Goal: Communication & Community: Connect with others

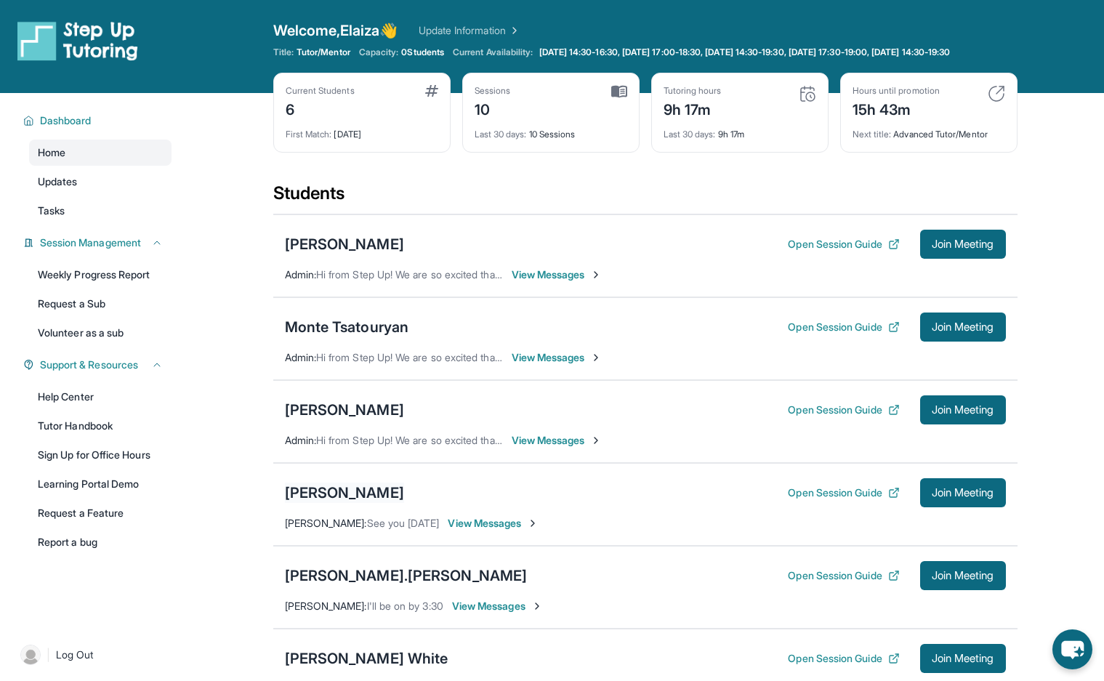
click at [356, 503] on div "Mursalin Saad" at bounding box center [344, 493] width 119 height 20
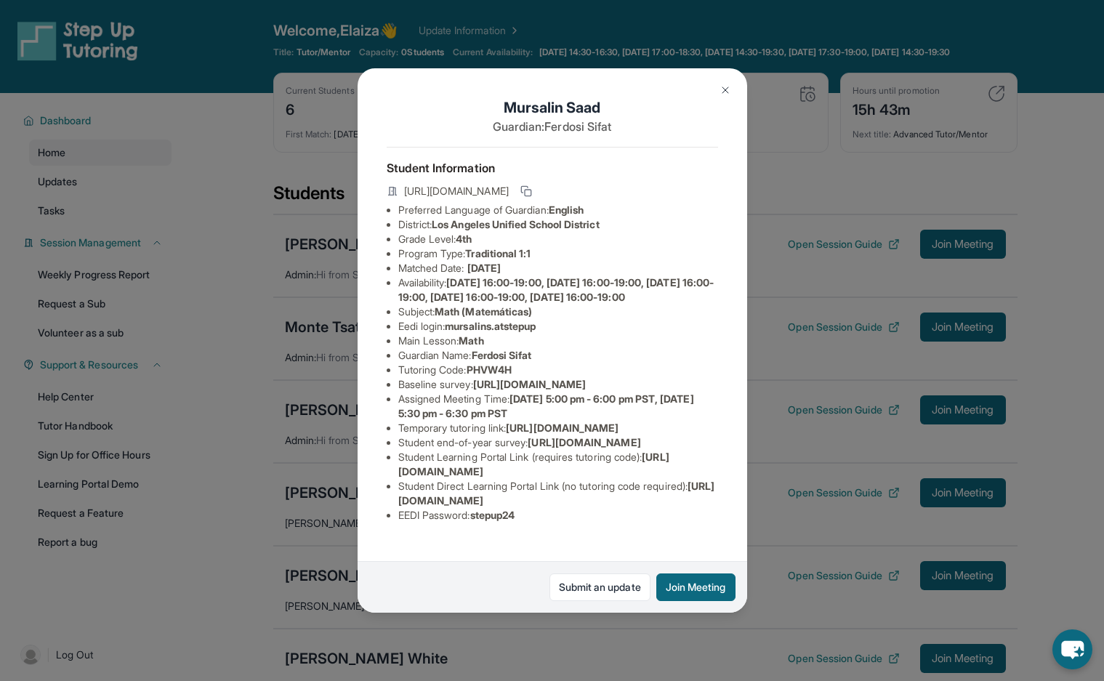
click at [727, 84] on img at bounding box center [725, 90] width 12 height 12
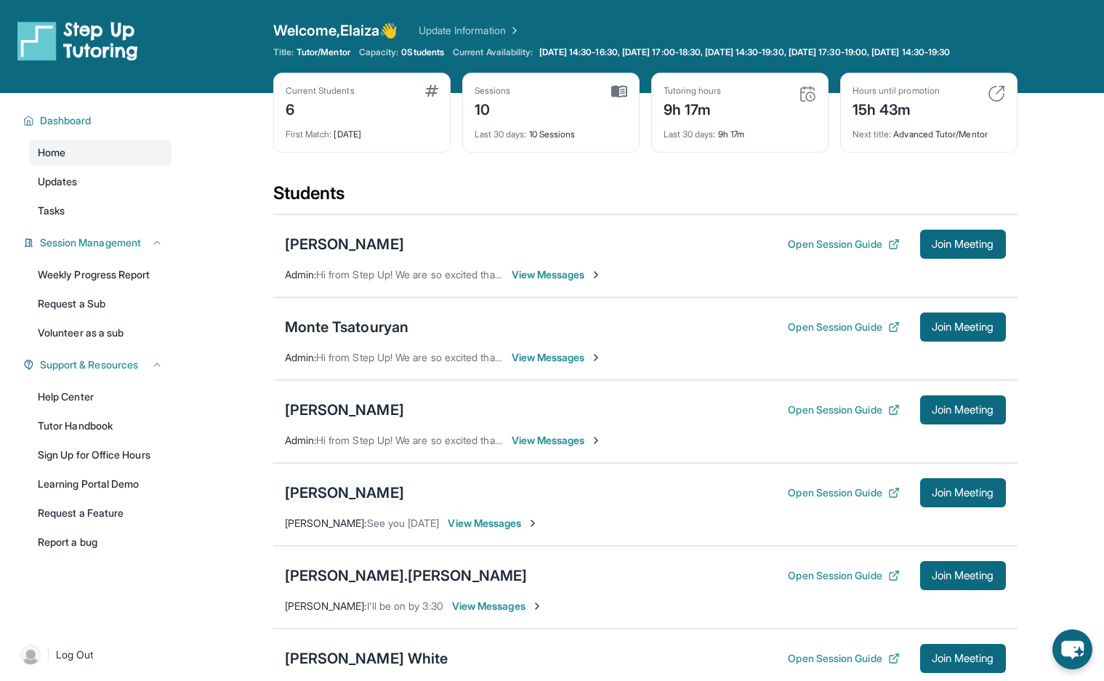
click at [332, 502] on div "Mursalin Saad" at bounding box center [344, 493] width 119 height 20
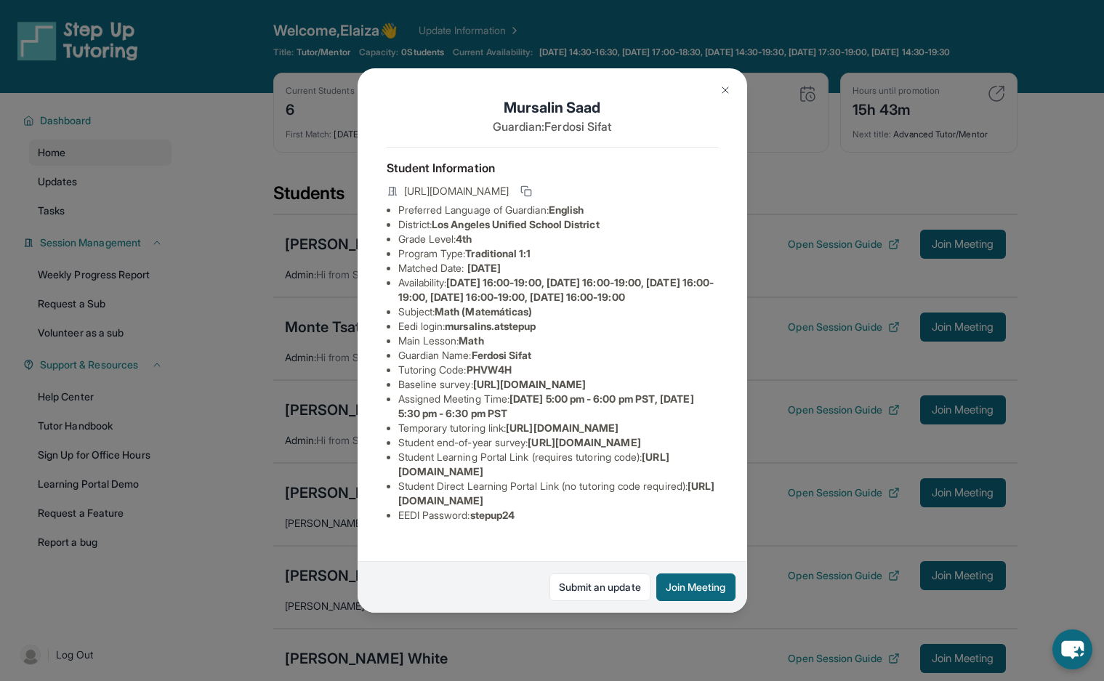
click at [722, 89] on img at bounding box center [725, 90] width 12 height 12
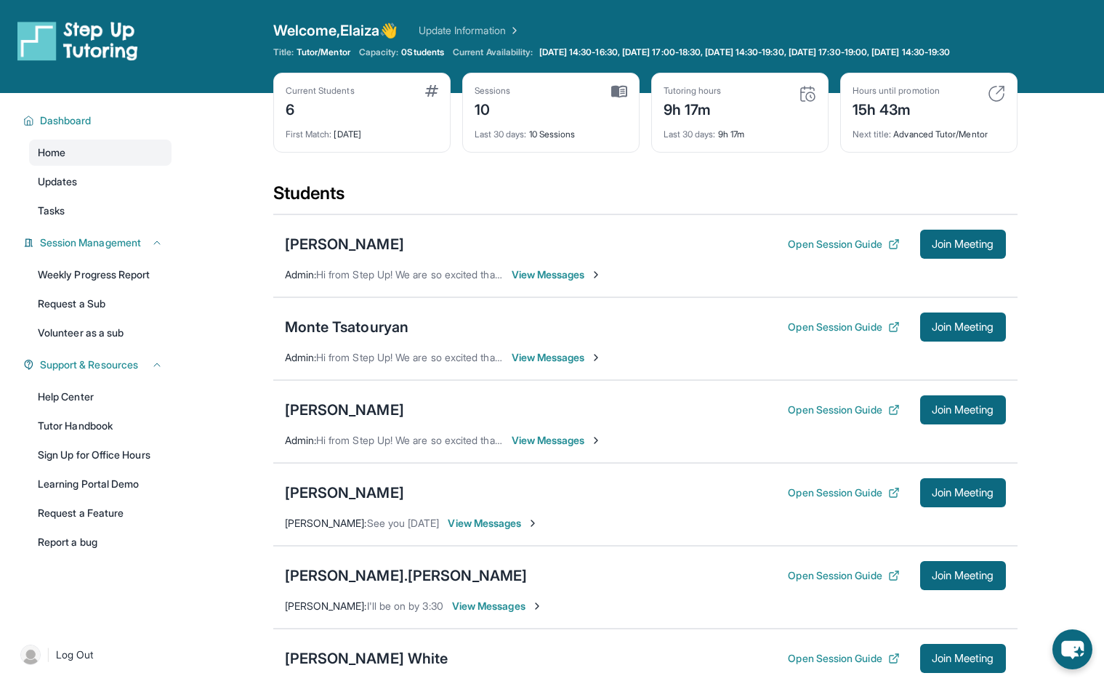
click at [488, 531] on span "View Messages" at bounding box center [493, 523] width 91 height 15
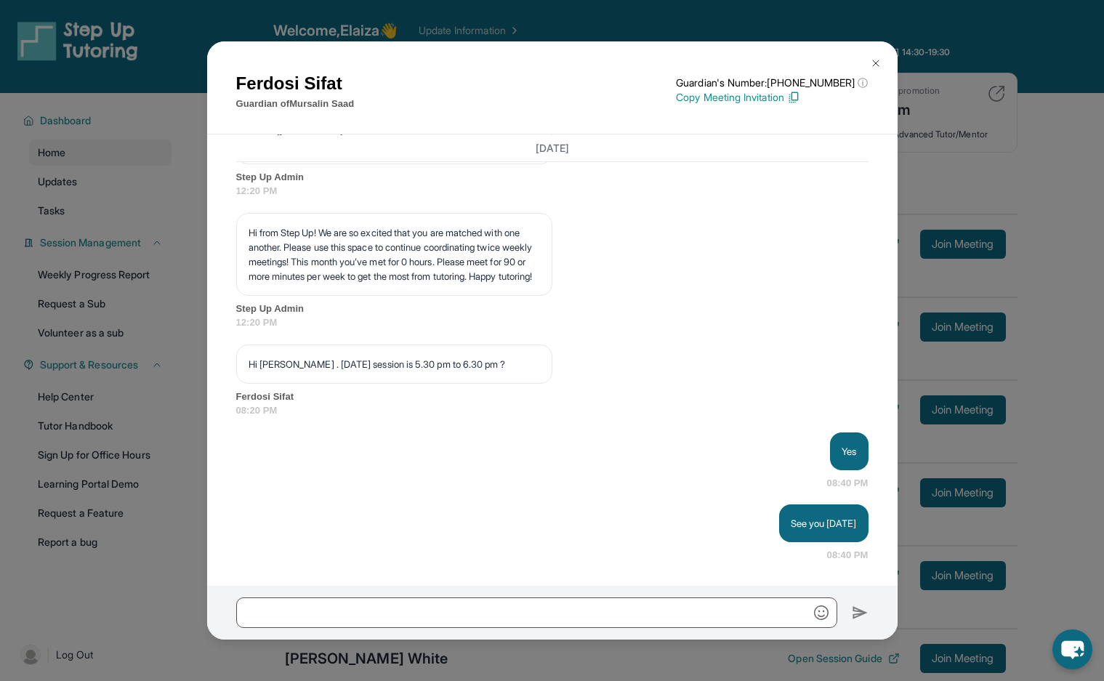
scroll to position [7307, 0]
click at [876, 58] on img at bounding box center [876, 63] width 12 height 12
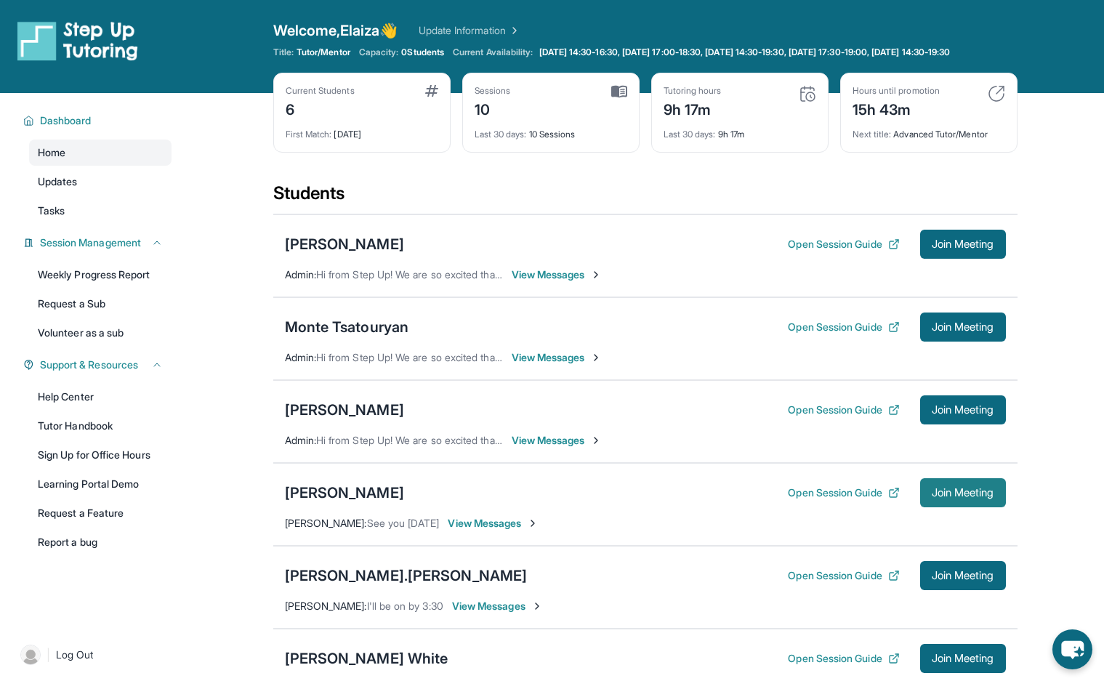
click at [953, 507] on button "Join Meeting" at bounding box center [963, 492] width 86 height 29
click at [348, 503] on div "Mursalin Saad" at bounding box center [344, 493] width 119 height 20
